Goal: Find contact information: Find contact information

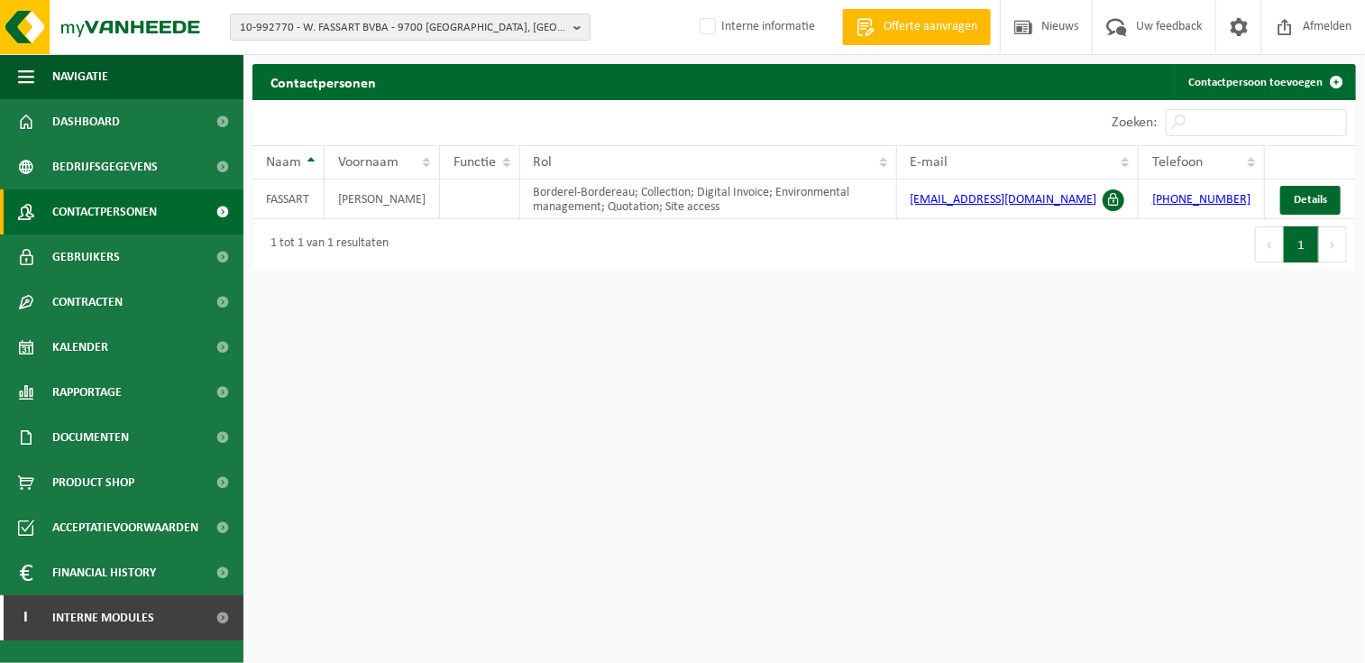
click at [265, 19] on span "10-992770 - W. FASSART BVBA - 9700 OUDENAARDE, WESTERRING 67" at bounding box center [403, 27] width 326 height 27
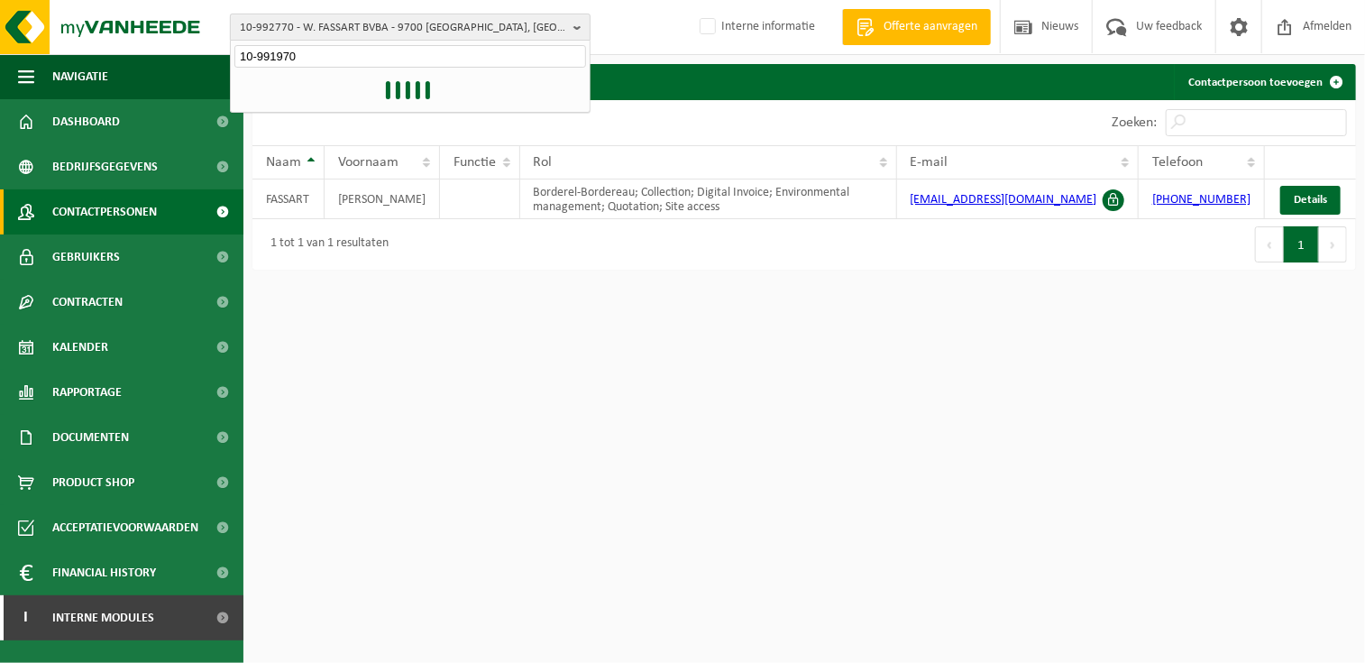
type input "10-991970"
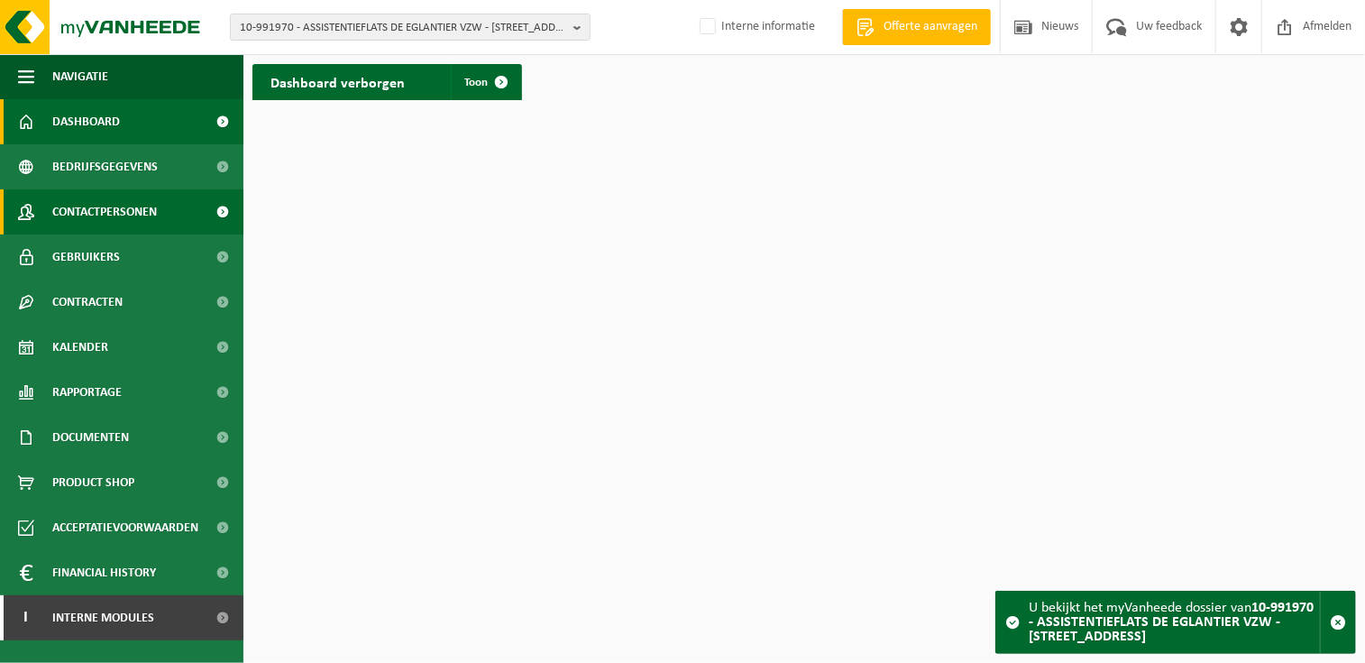
click at [116, 221] on span "Contactpersonen" at bounding box center [104, 211] width 105 height 45
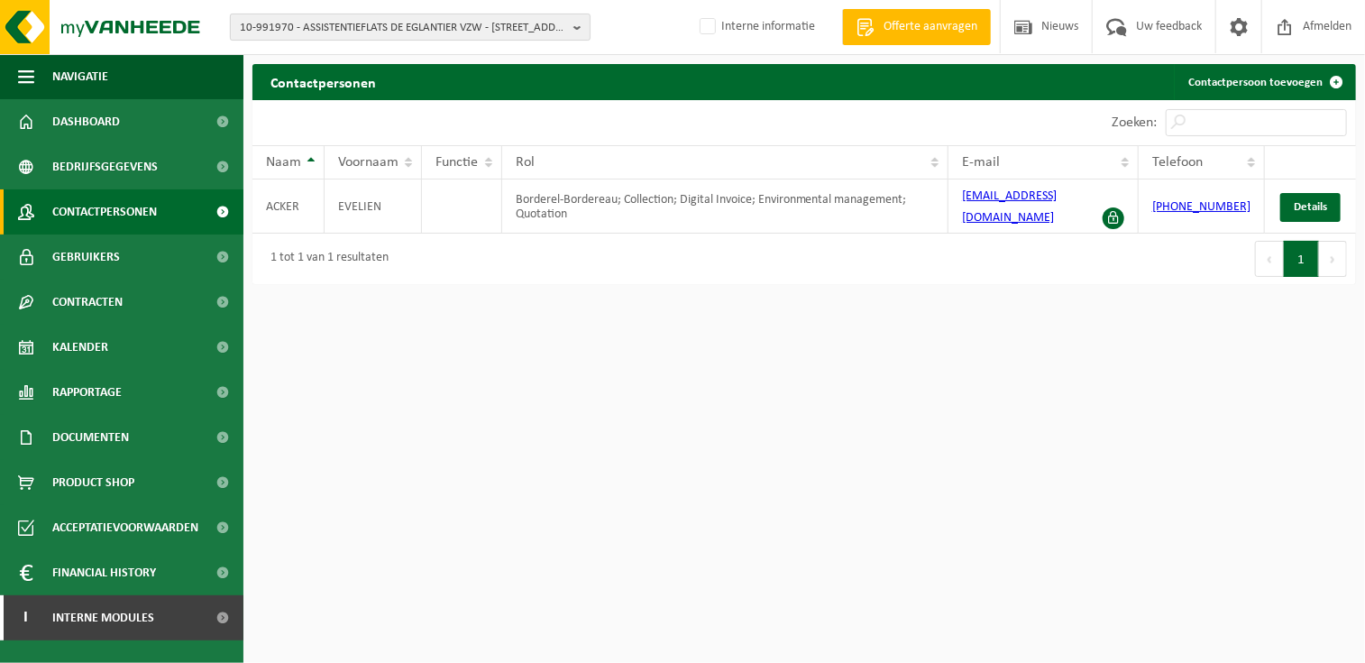
click at [390, 27] on span "10-991970 - ASSISTENTIEFLATS DE EGLANTIER VZW - [STREET_ADDRESS]" at bounding box center [403, 27] width 326 height 27
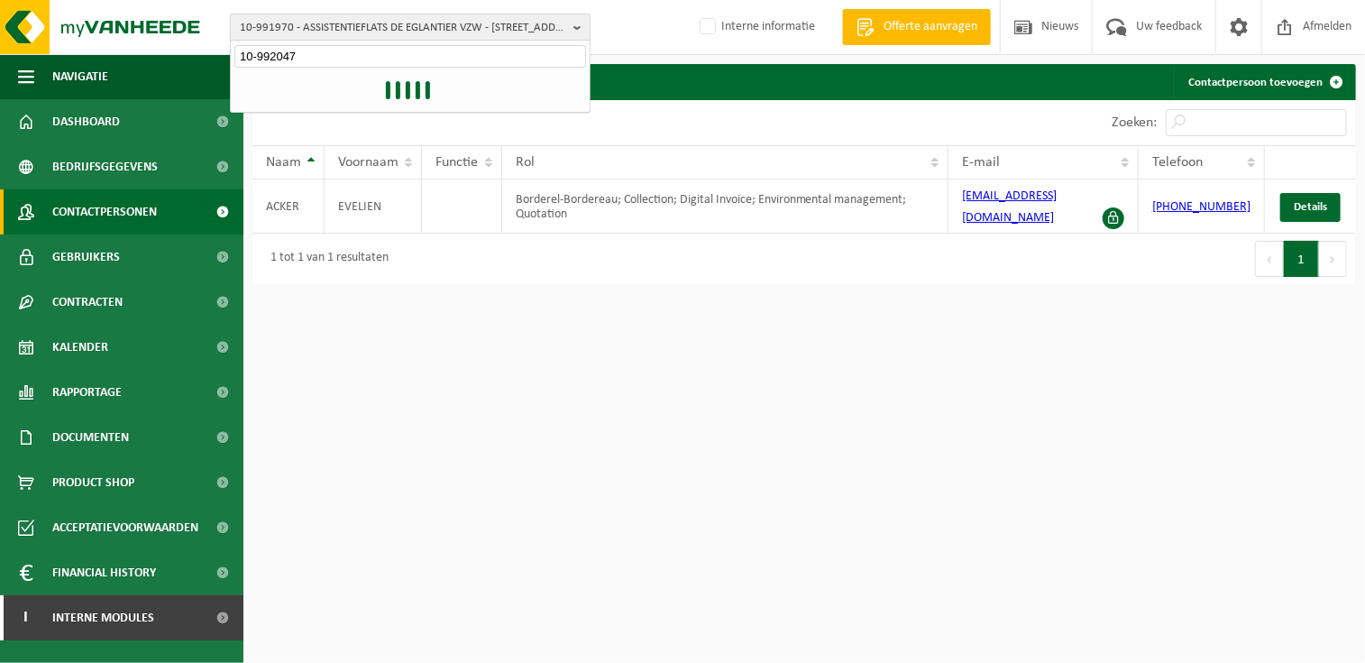
type input "10-992047"
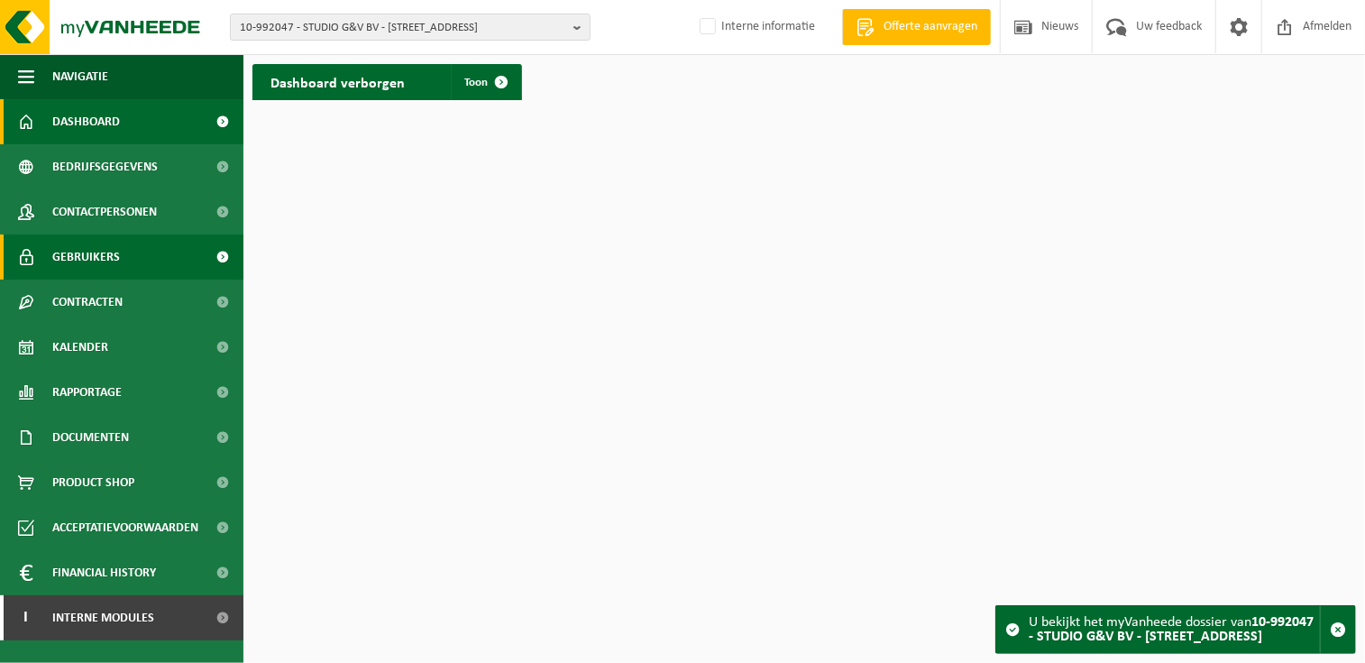
click at [137, 262] on link "Gebruikers" at bounding box center [121, 256] width 243 height 45
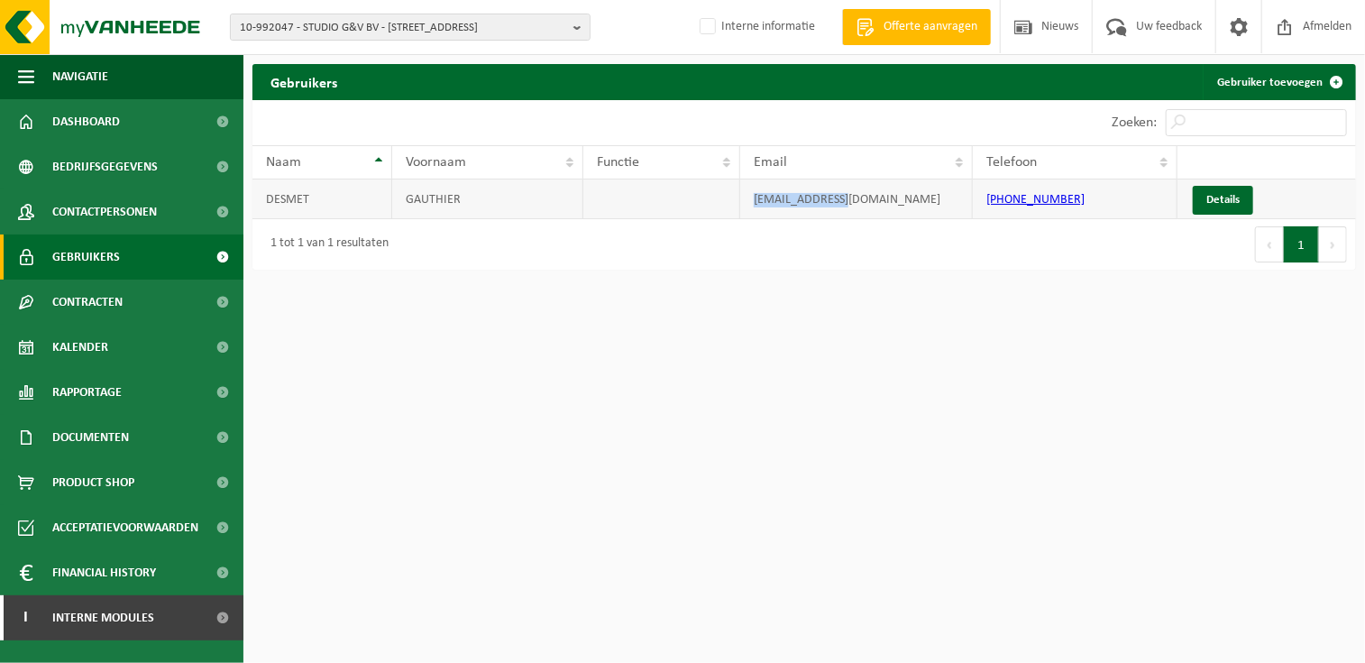
drag, startPoint x: 900, startPoint y: 198, endPoint x: 747, endPoint y: 201, distance: 153.3
click at [747, 201] on td "info@montour.be" at bounding box center [856, 199] width 233 height 40
copy td "info@montour.be"
click at [638, 399] on html "10-992047 - STUDIO G&V BV - MONTOUR - 8540 DEERLIJK, TER DONKT 37 10-993295 - S…" at bounding box center [682, 331] width 1365 height 663
click at [241, 17] on span "10-992047 - STUDIO G&V BV - MONTOUR - 8540 DEERLIJK, TER DONKT 37" at bounding box center [403, 27] width 326 height 27
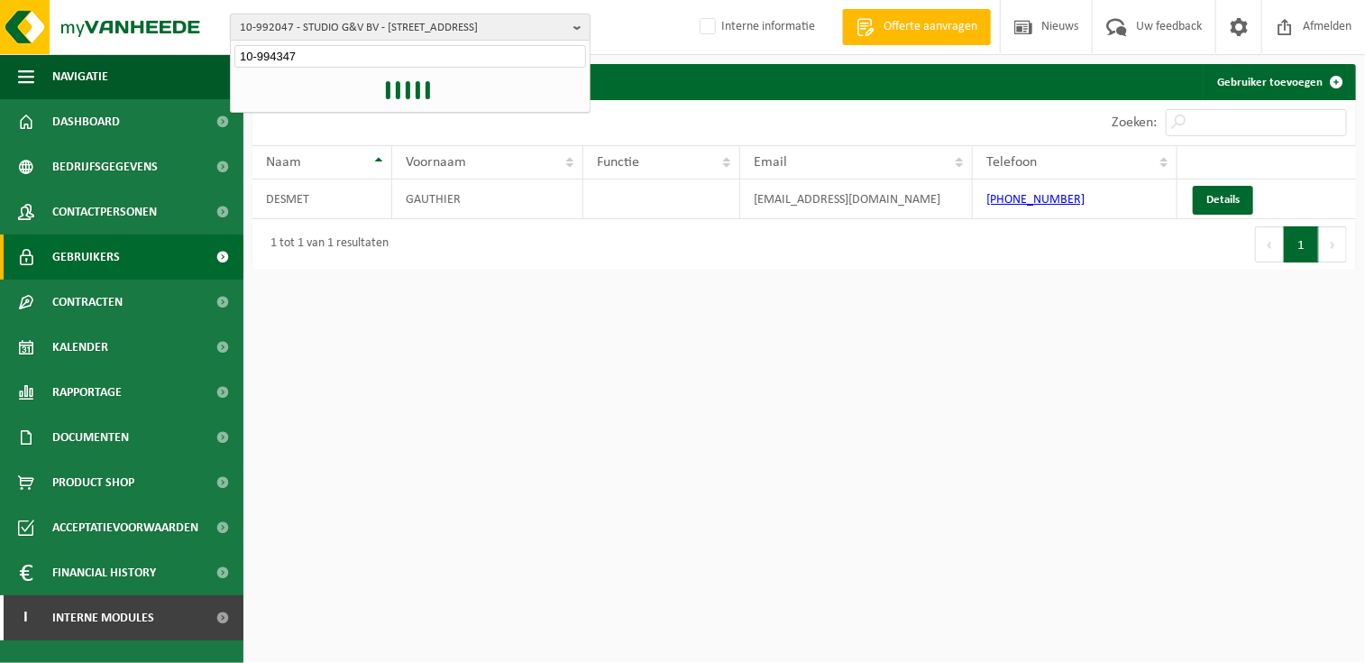
type input "10-994347"
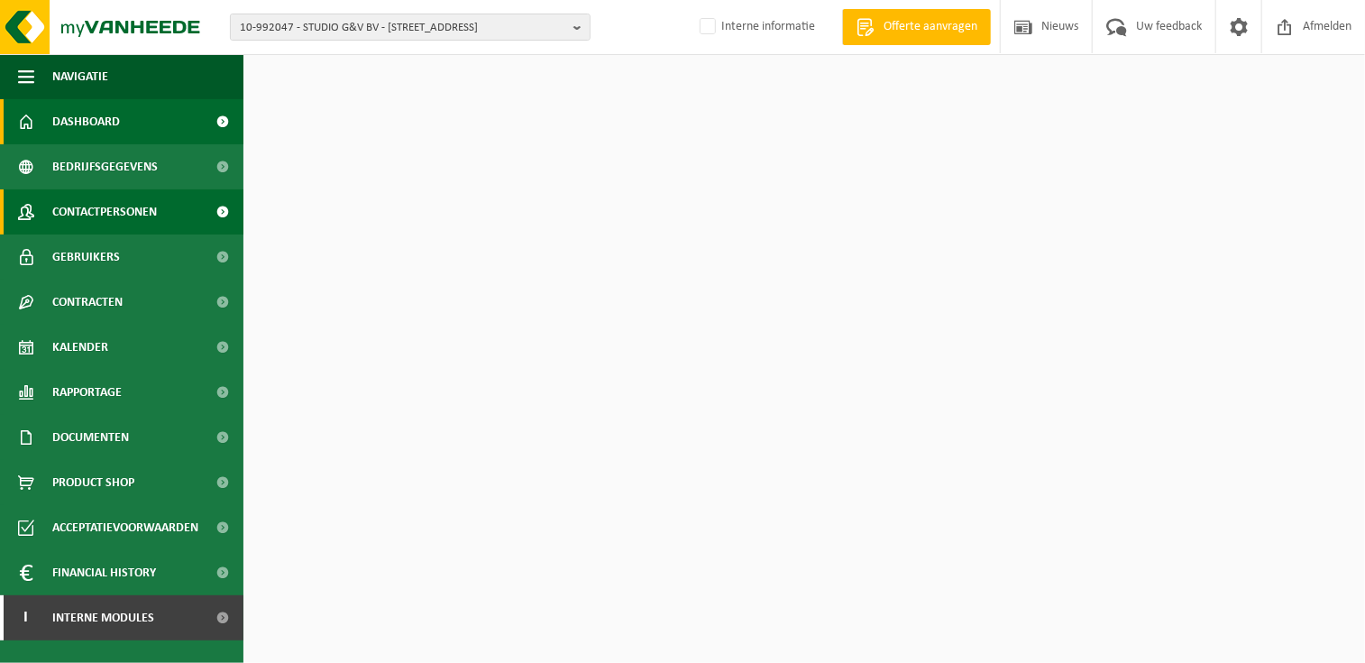
click at [131, 211] on span "Contactpersonen" at bounding box center [104, 211] width 105 height 45
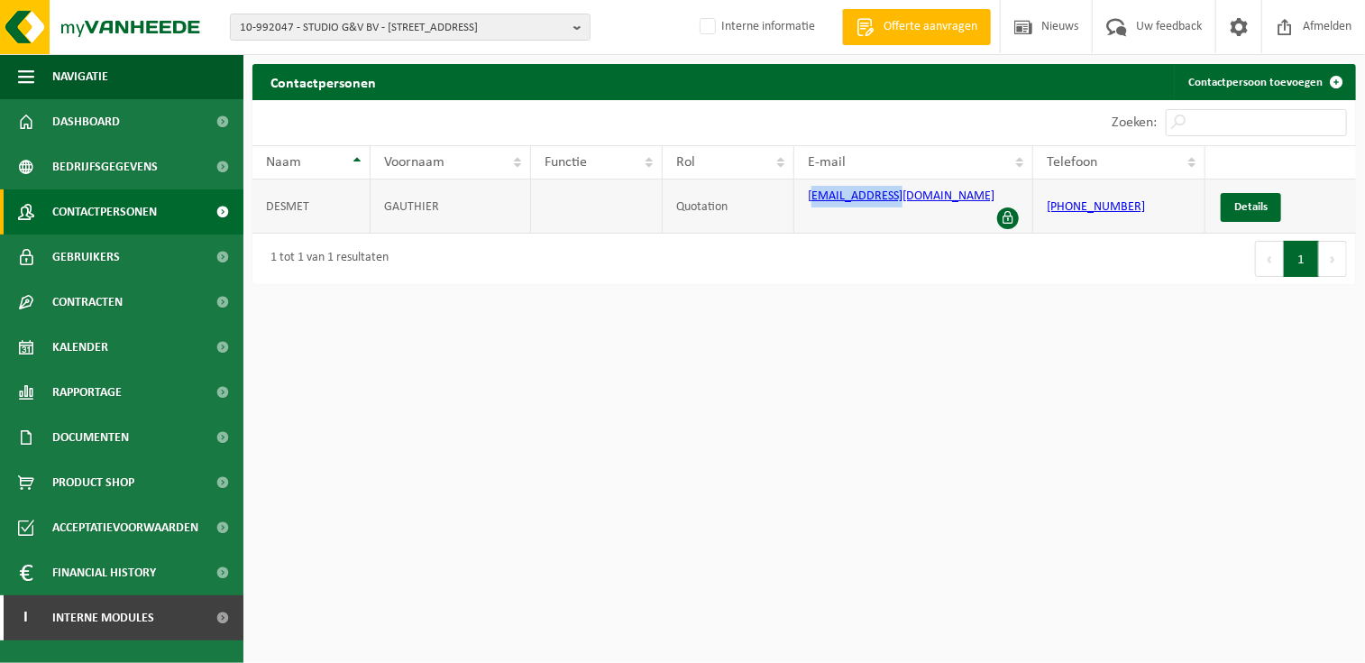
drag, startPoint x: 913, startPoint y: 203, endPoint x: 813, endPoint y: 202, distance: 100.1
click at [813, 202] on td "info@montour.be" at bounding box center [913, 206] width 239 height 54
click at [402, 24] on span "10-992047 - STUDIO G&V BV - [STREET_ADDRESS]" at bounding box center [403, 27] width 326 height 27
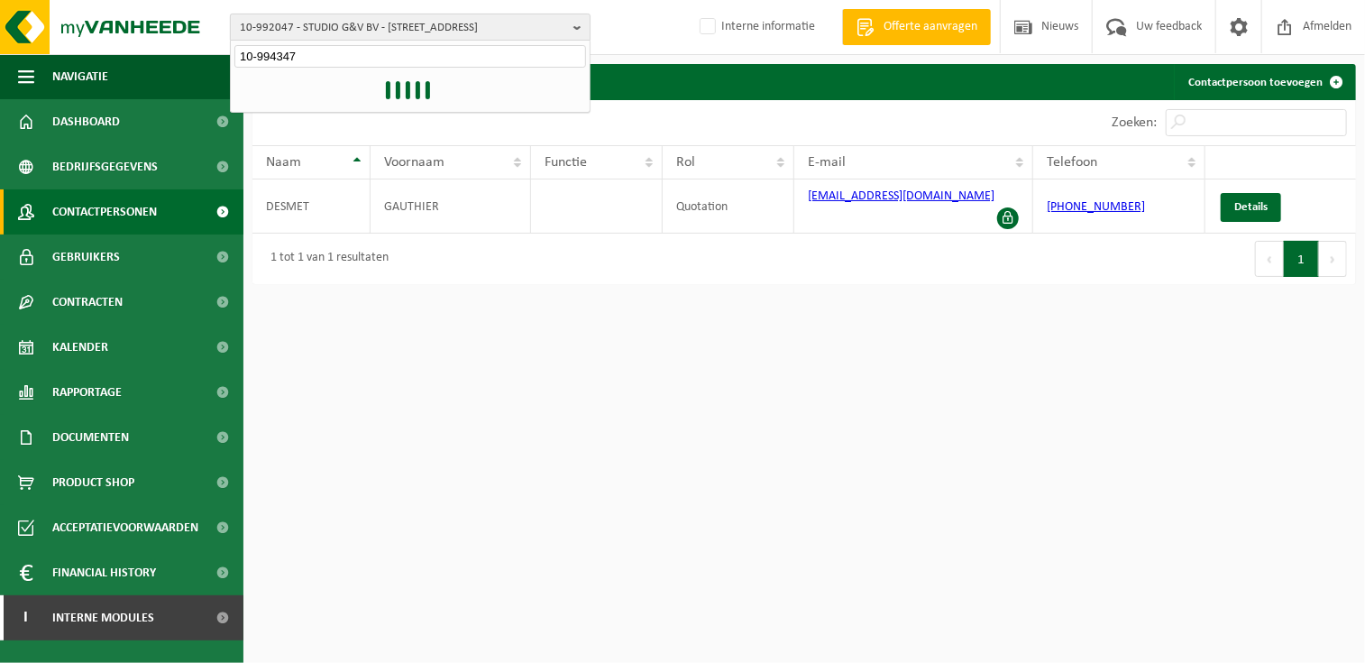
type input "10-994347"
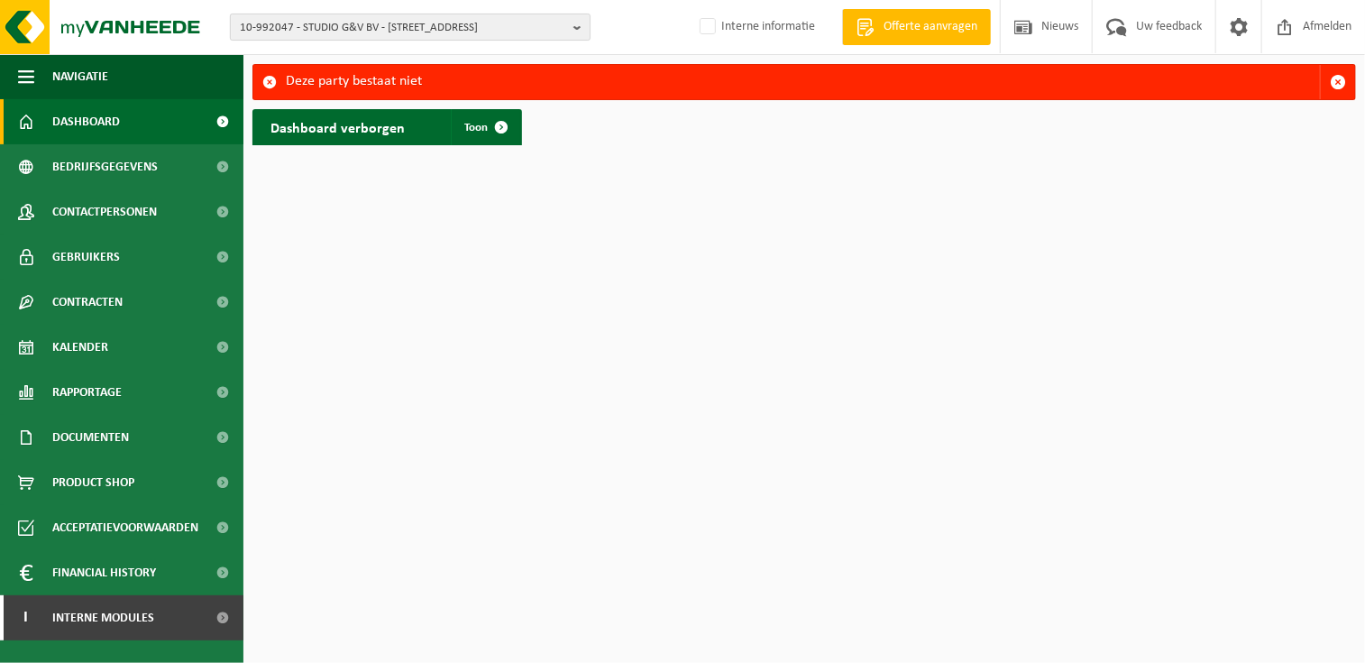
click at [260, 24] on span "10-992047 - STUDIO G&V BV - [STREET_ADDRESS]" at bounding box center [403, 27] width 326 height 27
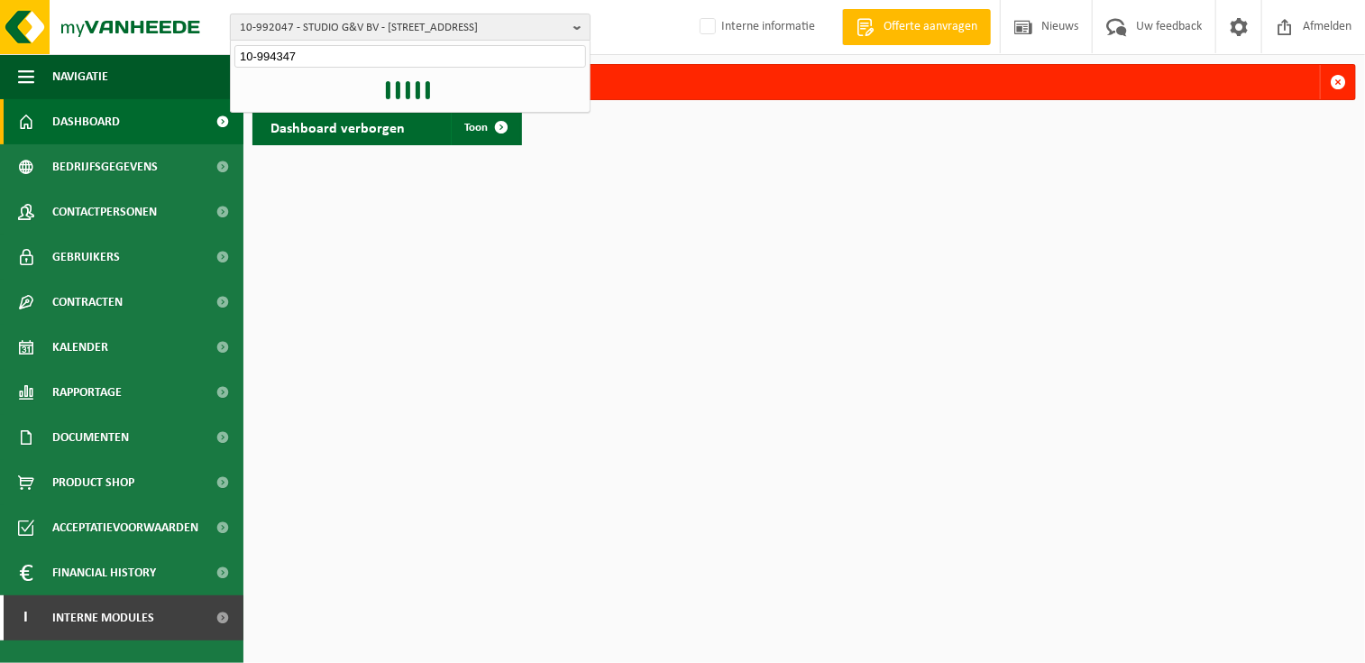
type input "10-994347"
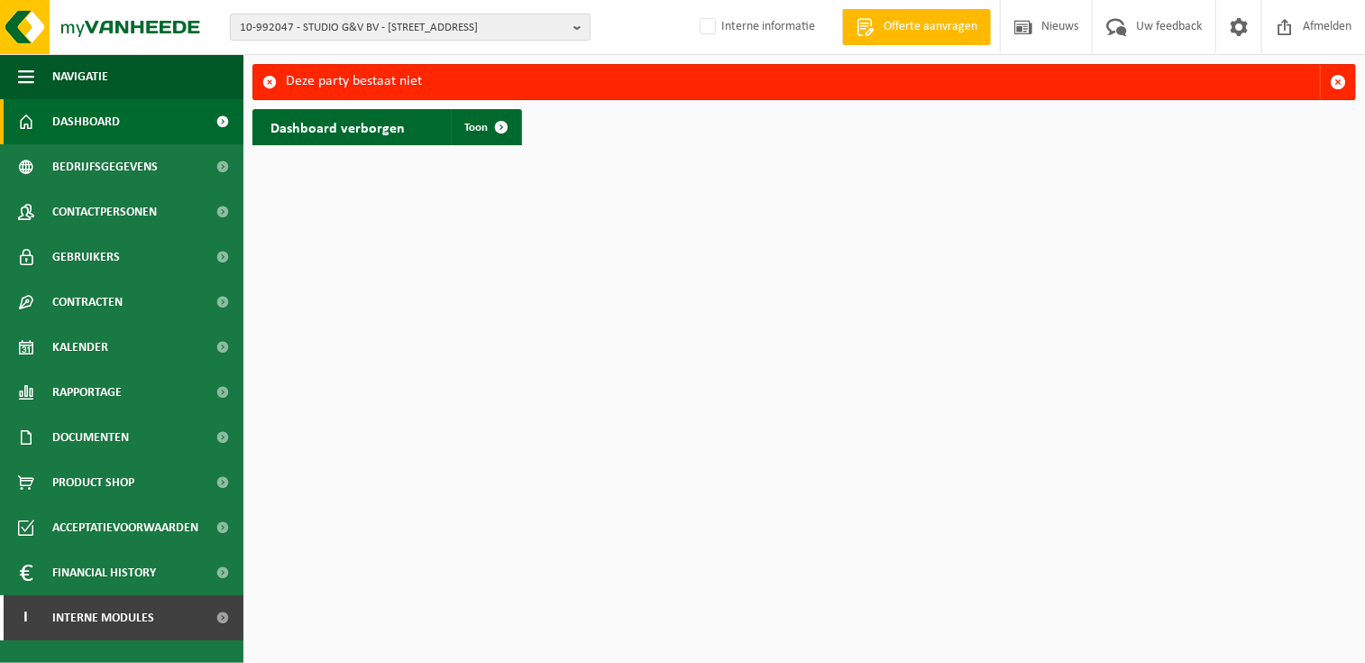
click at [299, 31] on span "10-992047 - STUDIO G&V BV - MONTOUR - 8540 DEERLIJK, TER DONKT 37" at bounding box center [403, 27] width 326 height 27
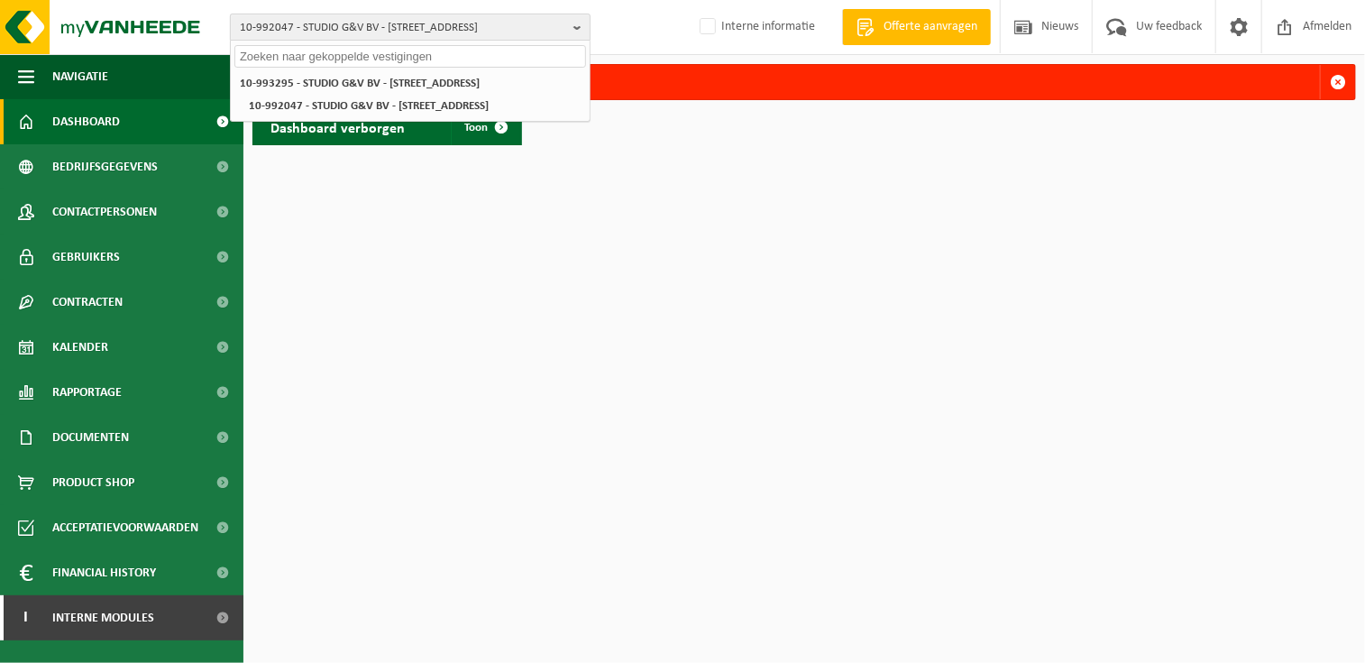
paste input "10-829348"
type input "10-829348"
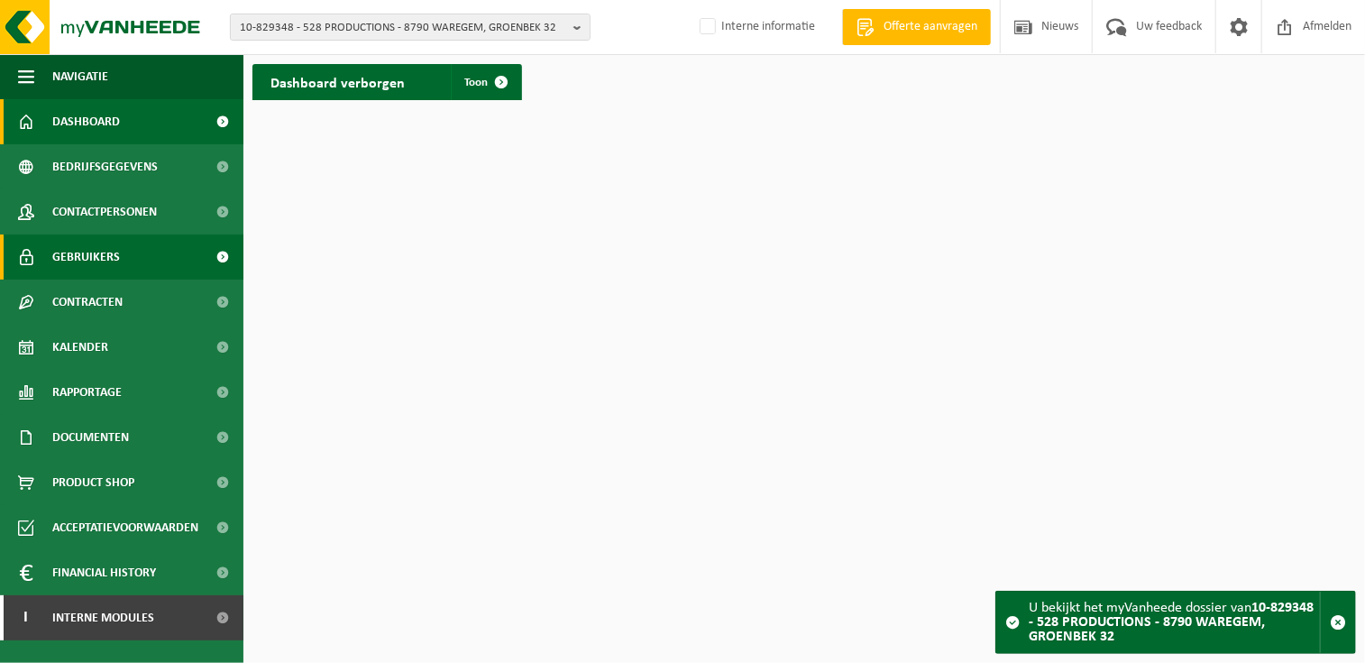
click at [101, 262] on span "Gebruikers" at bounding box center [86, 256] width 68 height 45
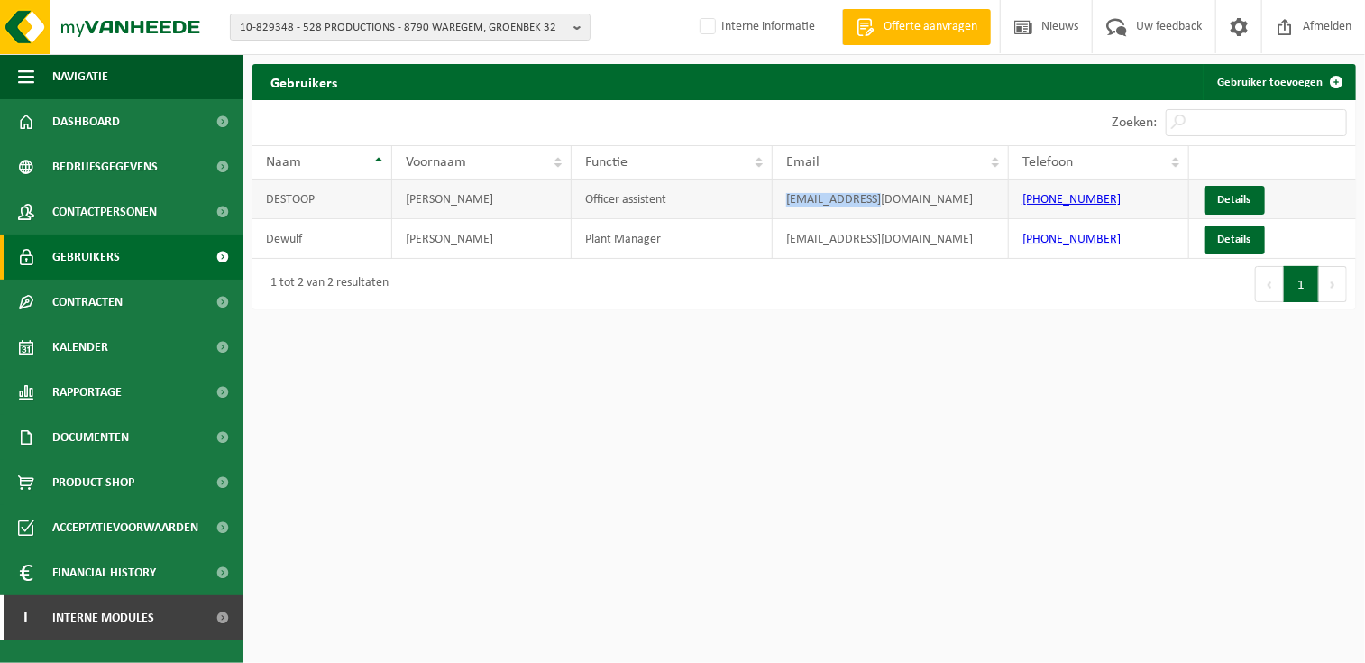
drag, startPoint x: 913, startPoint y: 201, endPoint x: 780, endPoint y: 212, distance: 133.0
click at [780, 212] on td "[EMAIL_ADDRESS][DOMAIN_NAME]" at bounding box center [891, 199] width 236 height 40
drag, startPoint x: 780, startPoint y: 212, endPoint x: 940, endPoint y: 464, distance: 298.0
click at [940, 463] on html "10-829348 - 528 PRODUCTIONS - 8790 WAREGEM, GROENBEK 32 10-757802 - 528 PRODUCT…" at bounding box center [682, 331] width 1365 height 663
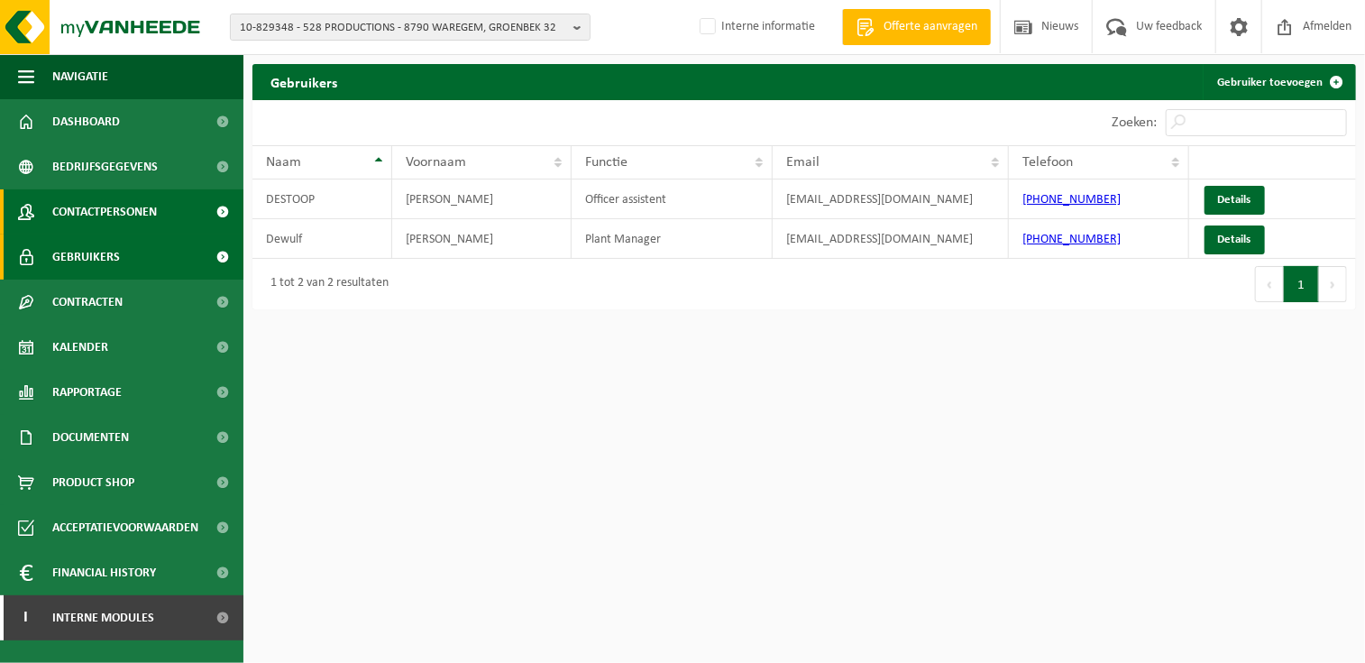
click at [133, 214] on span "Contactpersonen" at bounding box center [104, 211] width 105 height 45
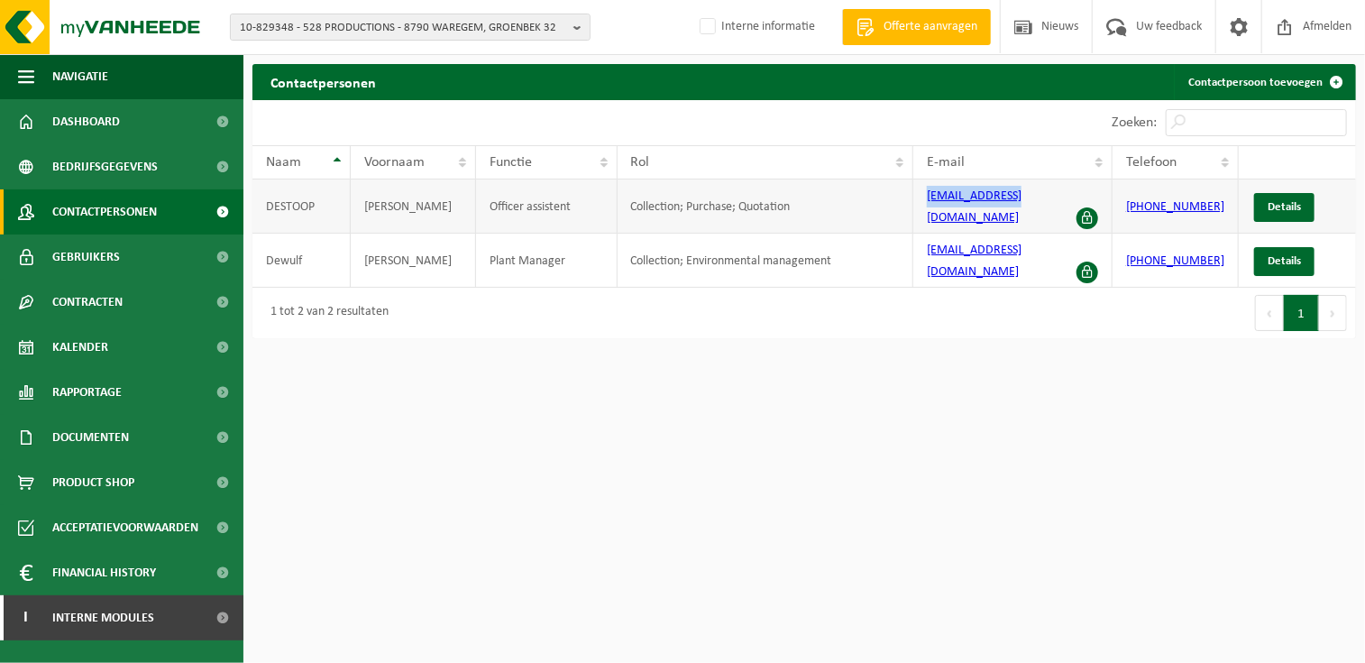
drag, startPoint x: 1022, startPoint y: 197, endPoint x: 894, endPoint y: 195, distance: 128.1
click at [894, 195] on tr "[PERSON_NAME] Officer assistent Collection; Purchase; Quotation [EMAIL_ADDRESS]…" at bounding box center [805, 206] width 1104 height 54
copy tr "[EMAIL_ADDRESS][DOMAIN_NAME]"
